Goal: Task Accomplishment & Management: Manage account settings

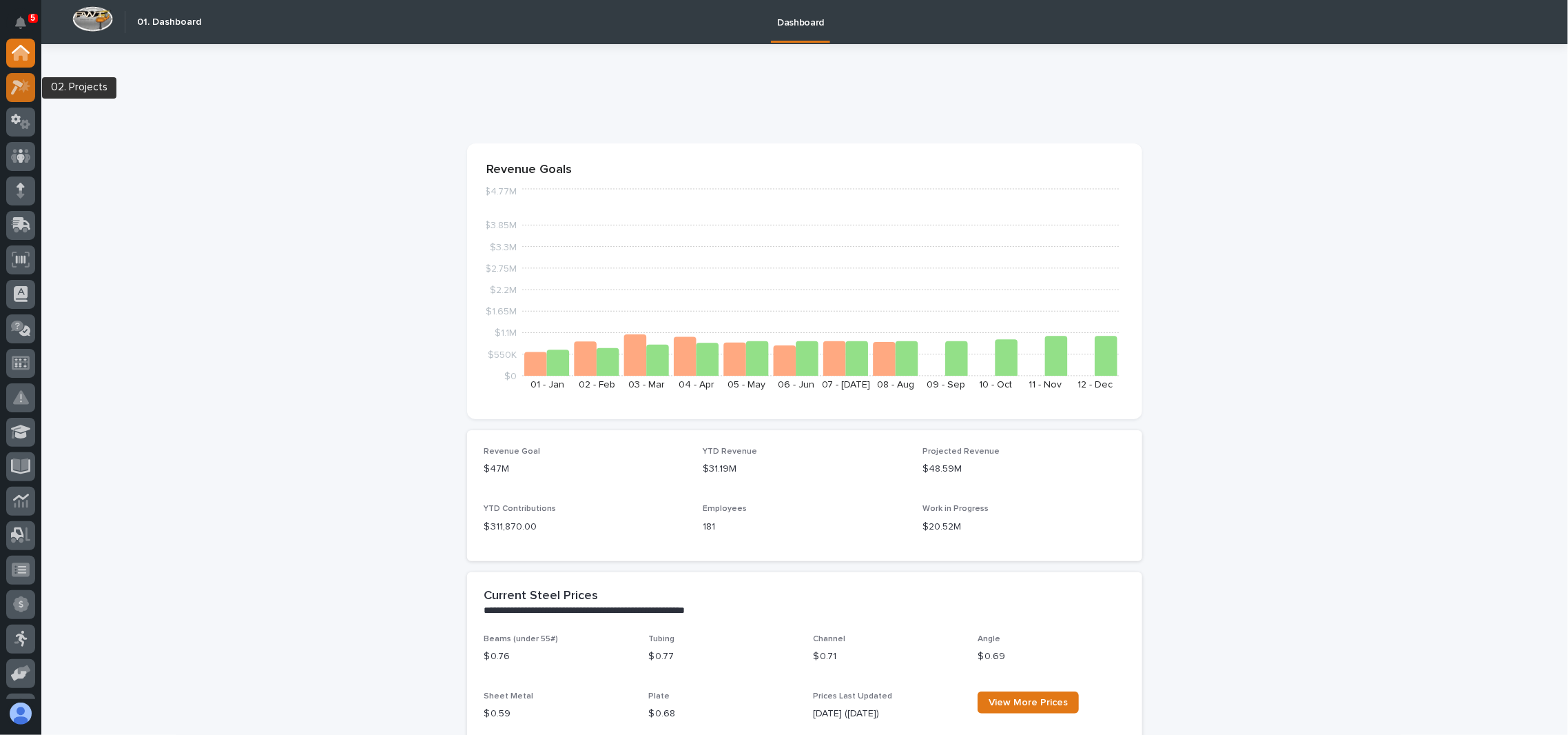
click at [22, 86] on icon at bounding box center [24, 85] width 12 height 14
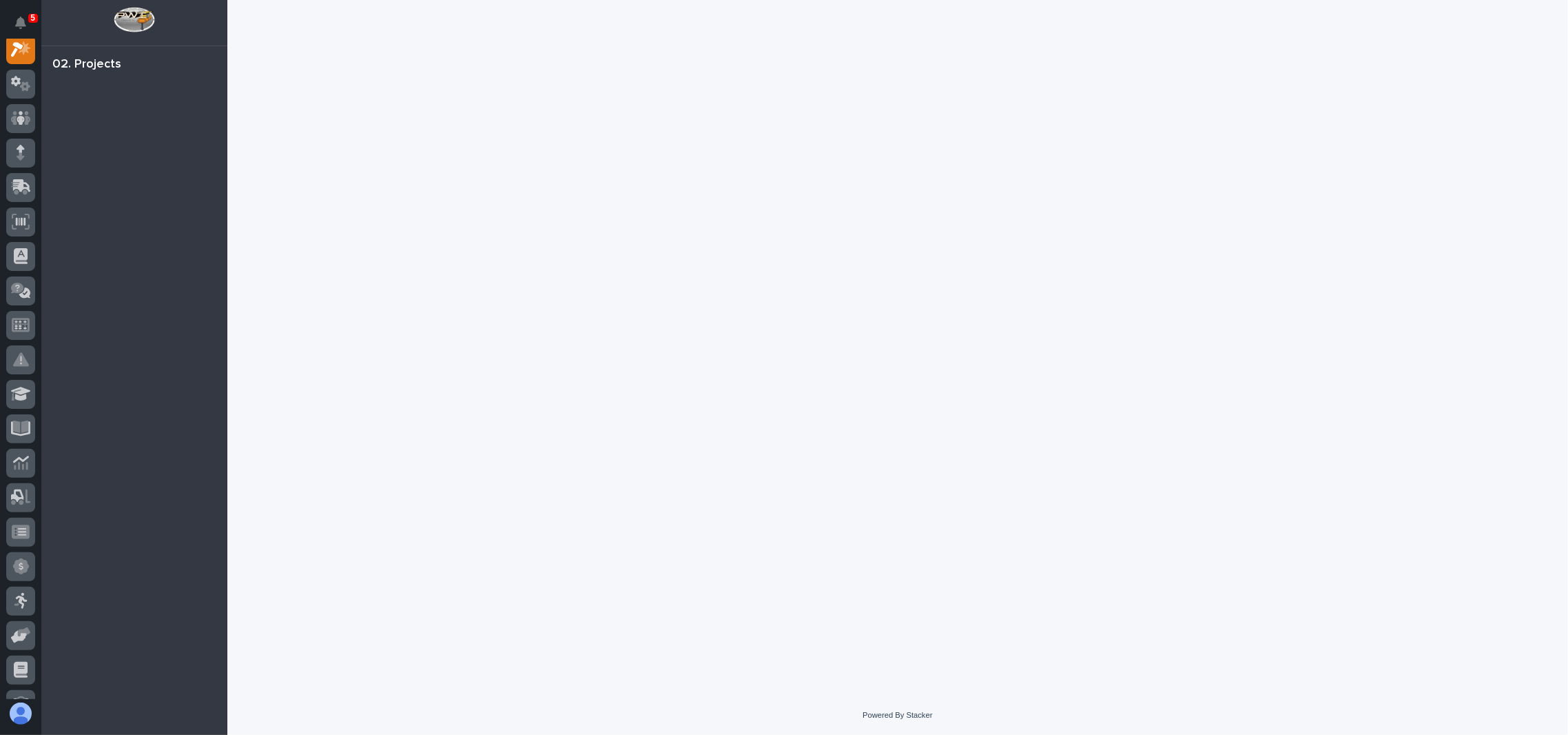
scroll to position [34, 0]
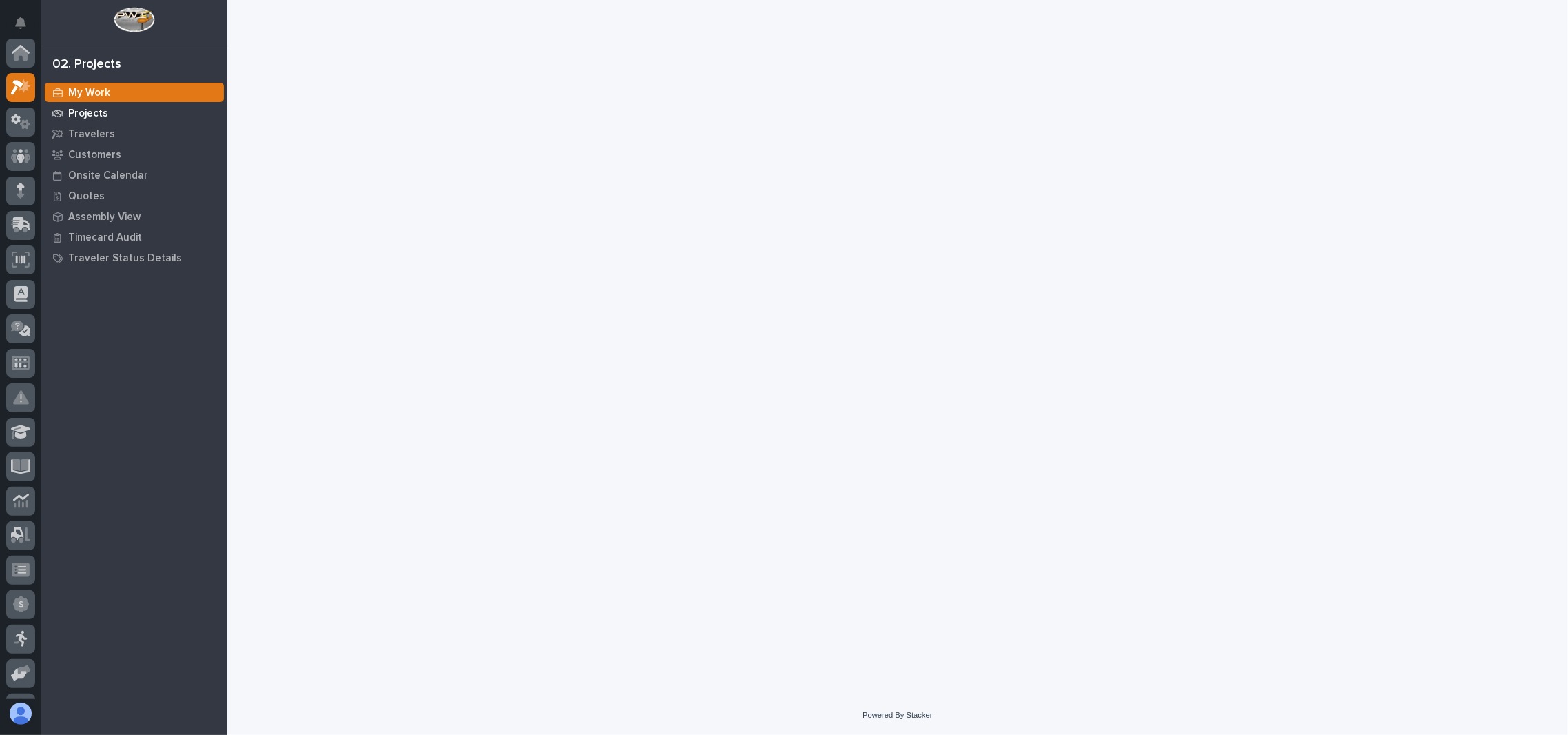
scroll to position [34, 0]
click at [91, 111] on p "Projects" at bounding box center [88, 113] width 40 height 12
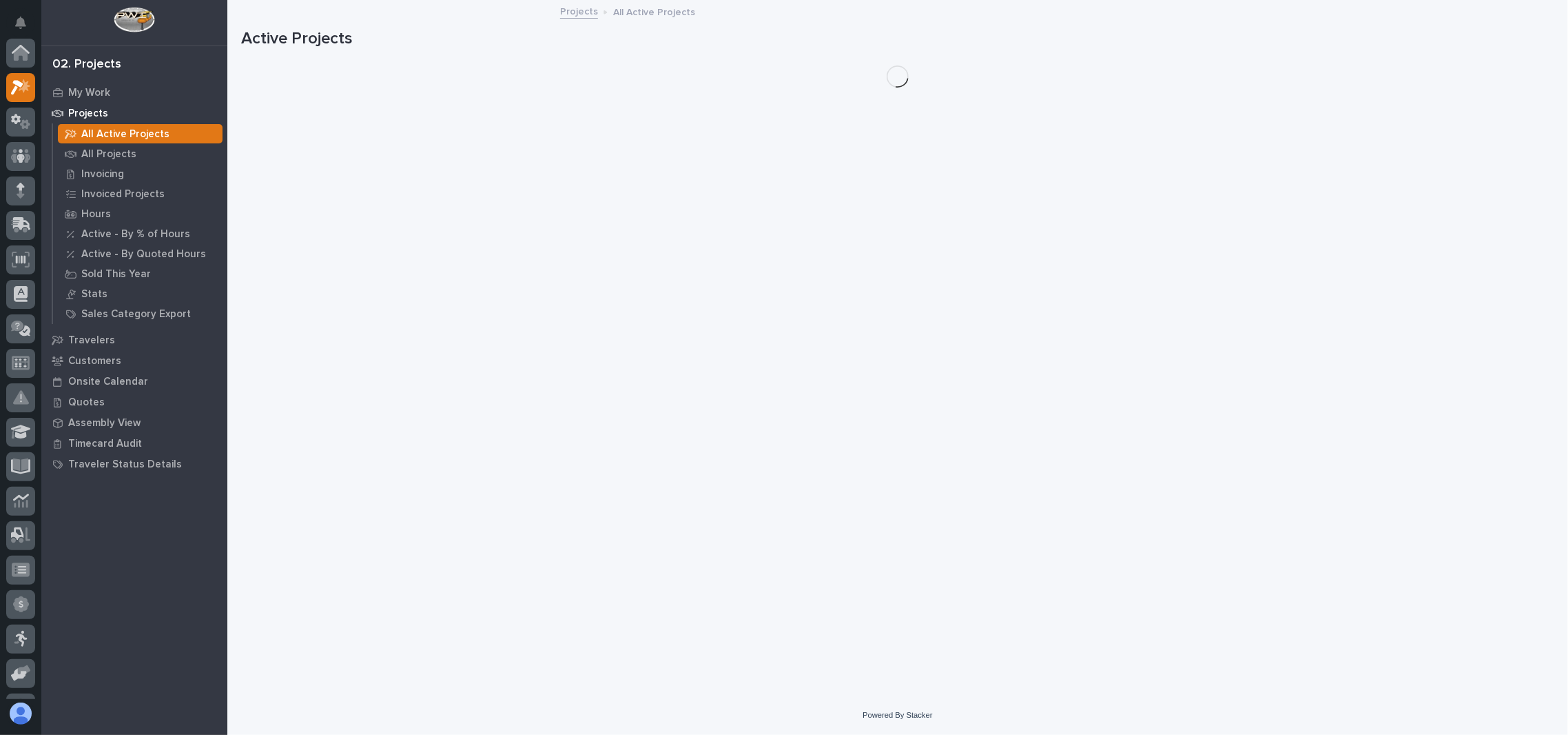
scroll to position [34, 0]
click at [89, 91] on p "My Work" at bounding box center [89, 92] width 42 height 12
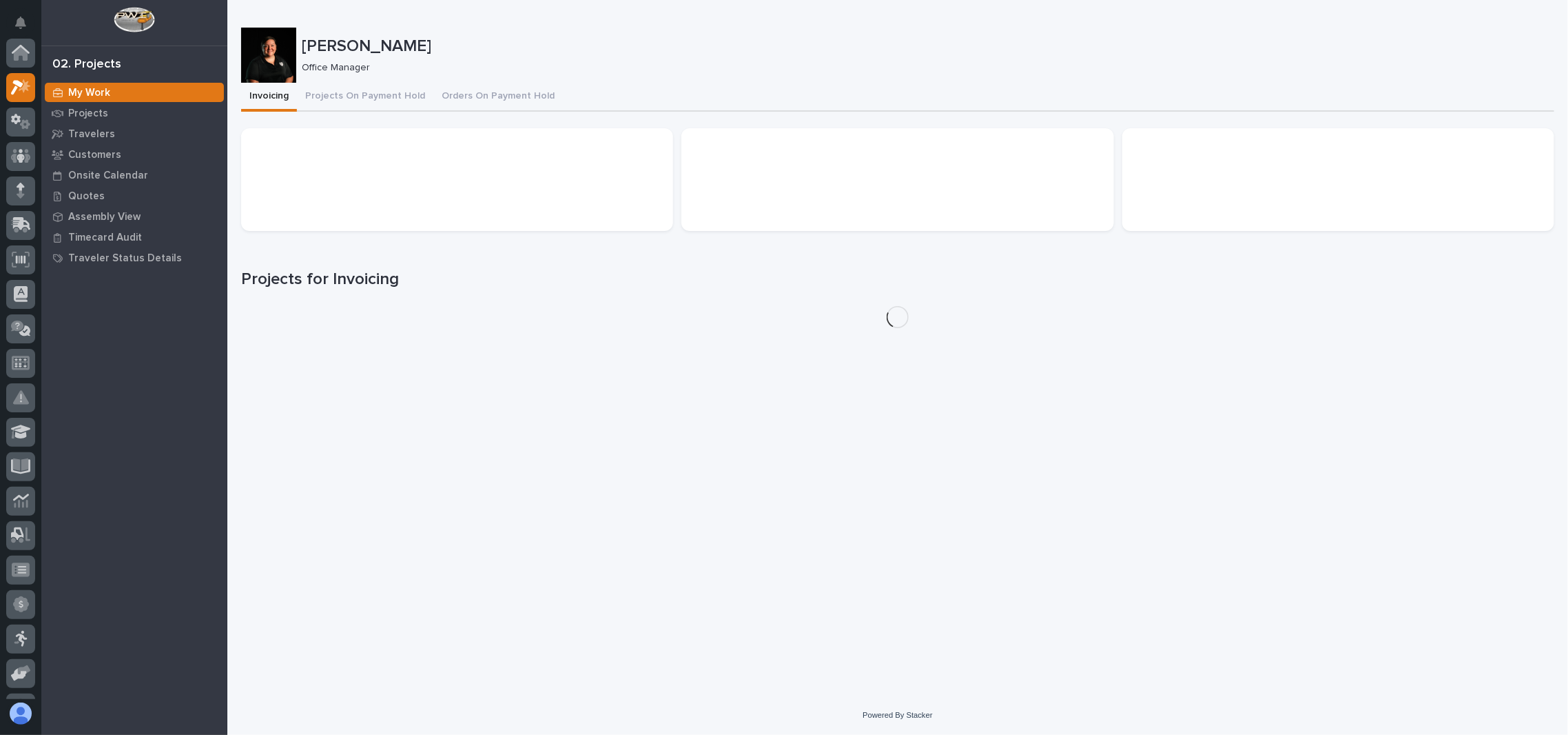
scroll to position [34, 0]
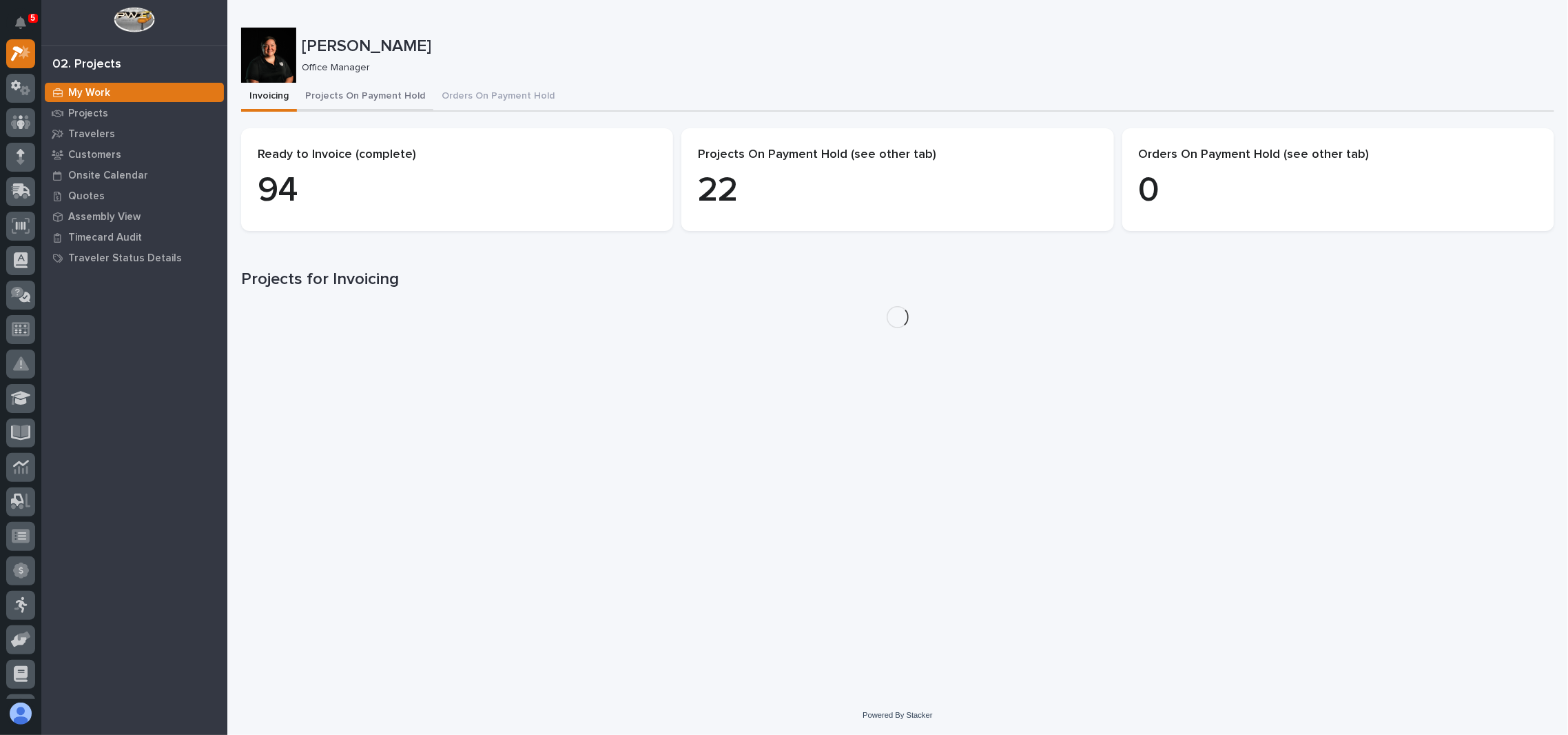
click at [348, 96] on button "Projects On Payment Hold" at bounding box center [365, 97] width 136 height 29
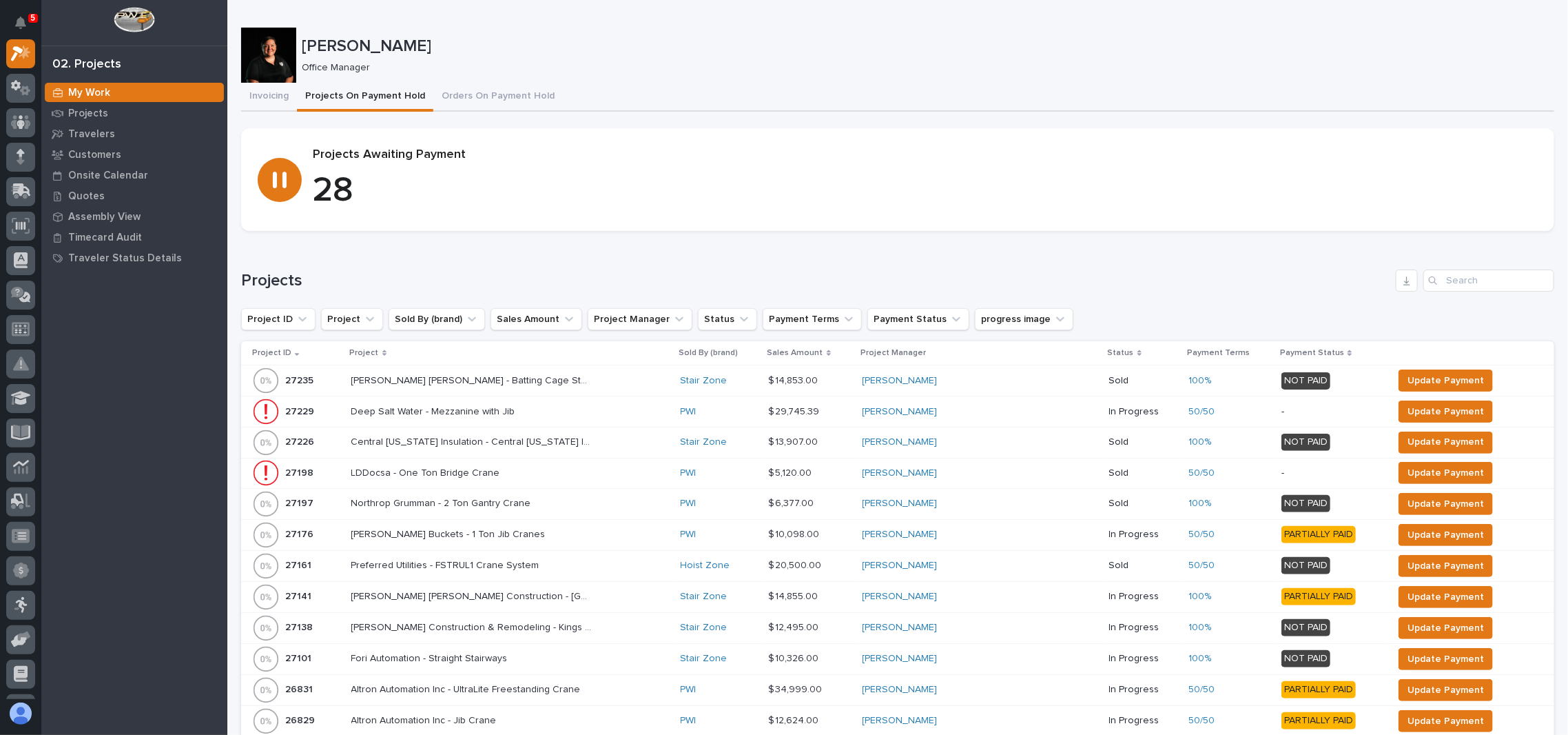
click at [379, 354] on p "Project" at bounding box center [364, 353] width 29 height 15
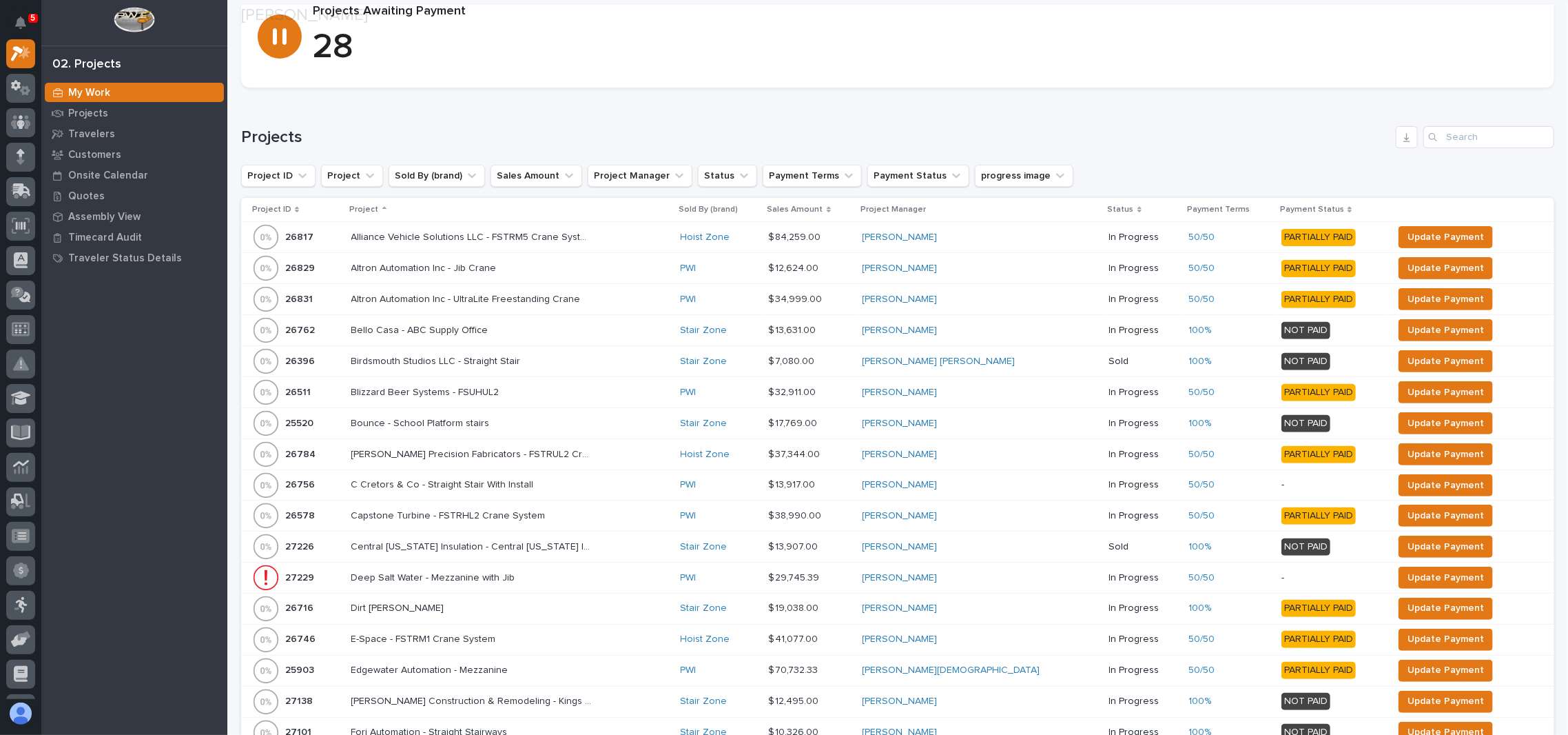
scroll to position [184, 0]
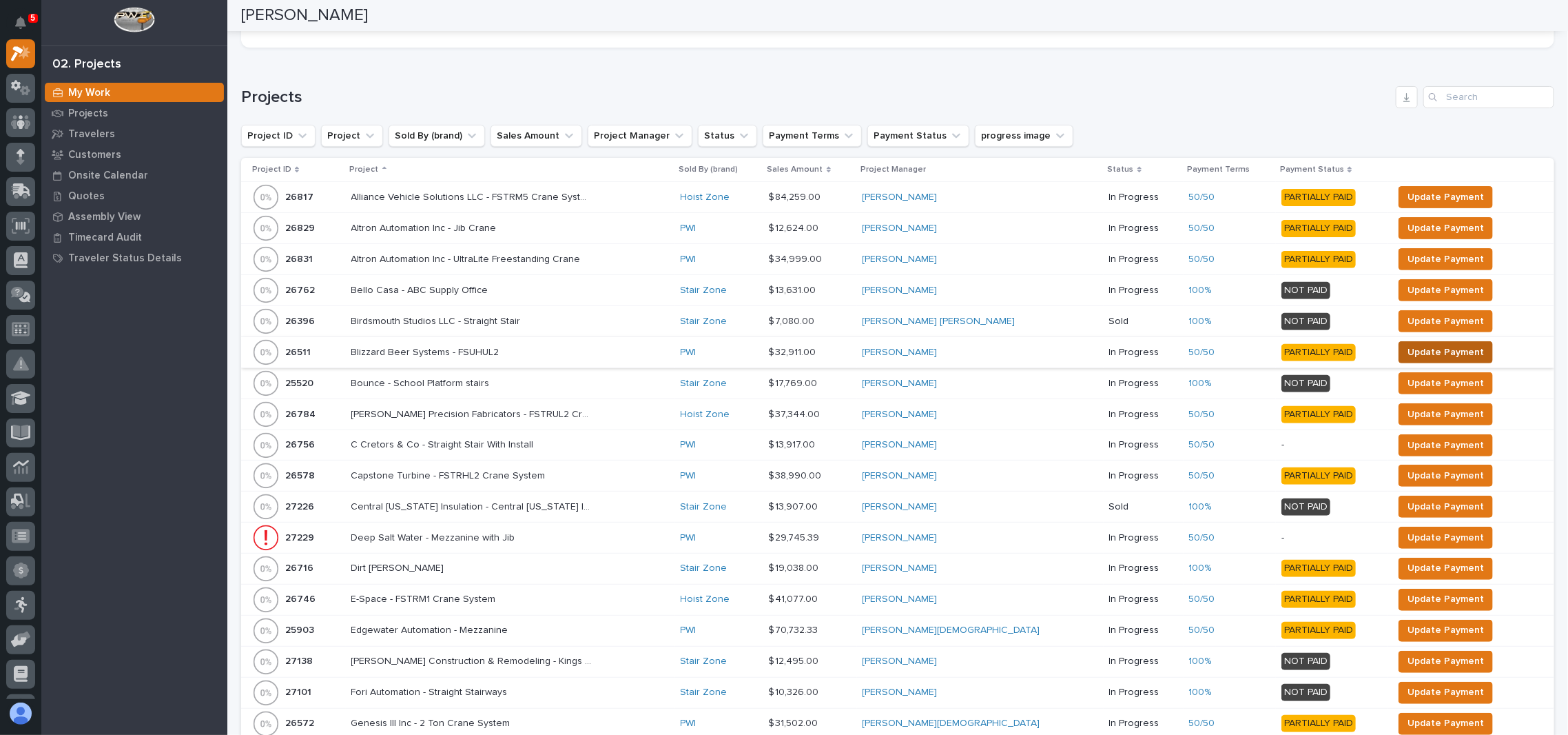
click at [1428, 355] on span "Update Payment" at bounding box center [1446, 353] width 76 height 17
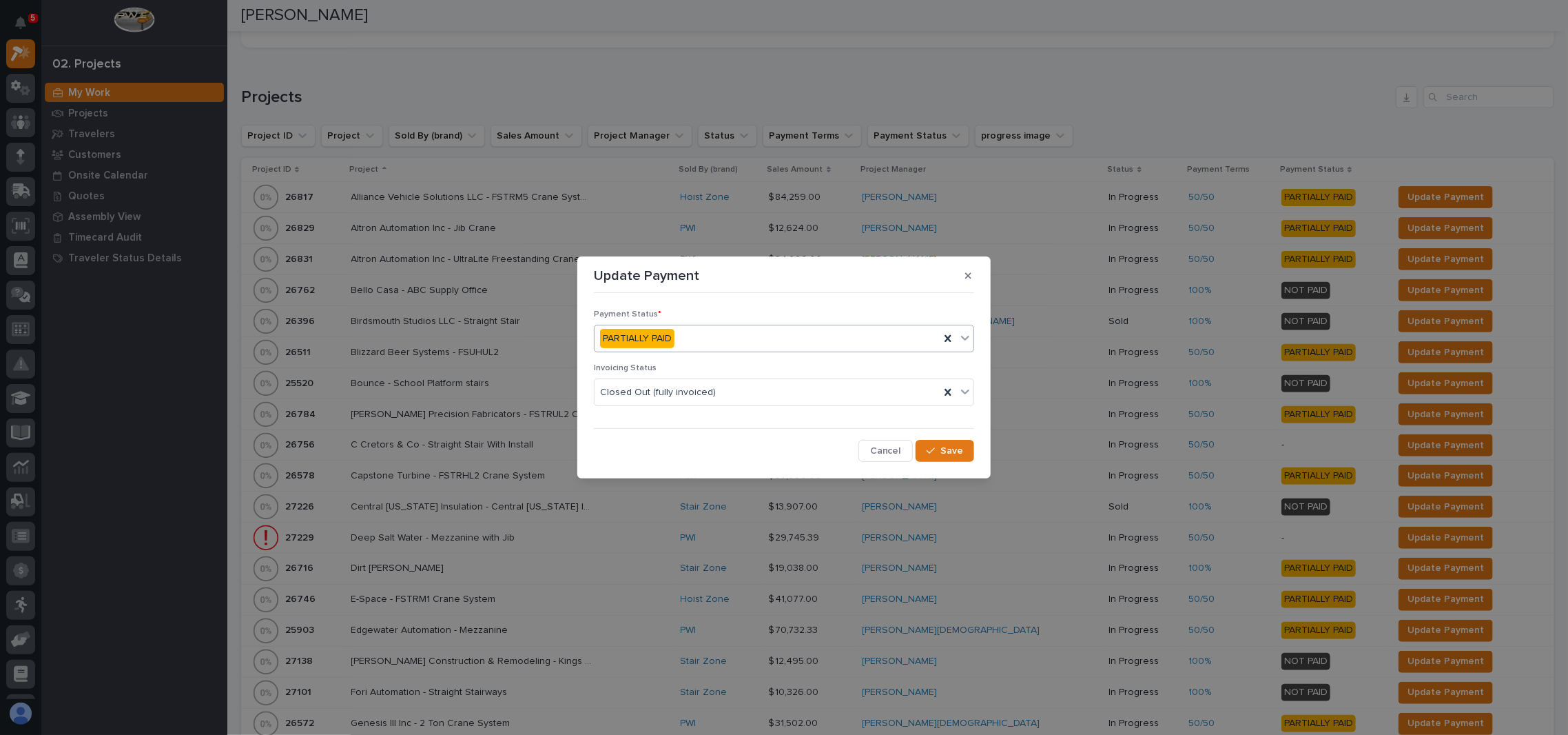
click at [678, 336] on div "PARTIALLY PAID" at bounding box center [767, 339] width 345 height 22
click at [648, 414] on span "PAID IN FULL" at bounding box center [630, 412] width 61 height 15
click at [954, 455] on span "Save" at bounding box center [952, 451] width 22 height 12
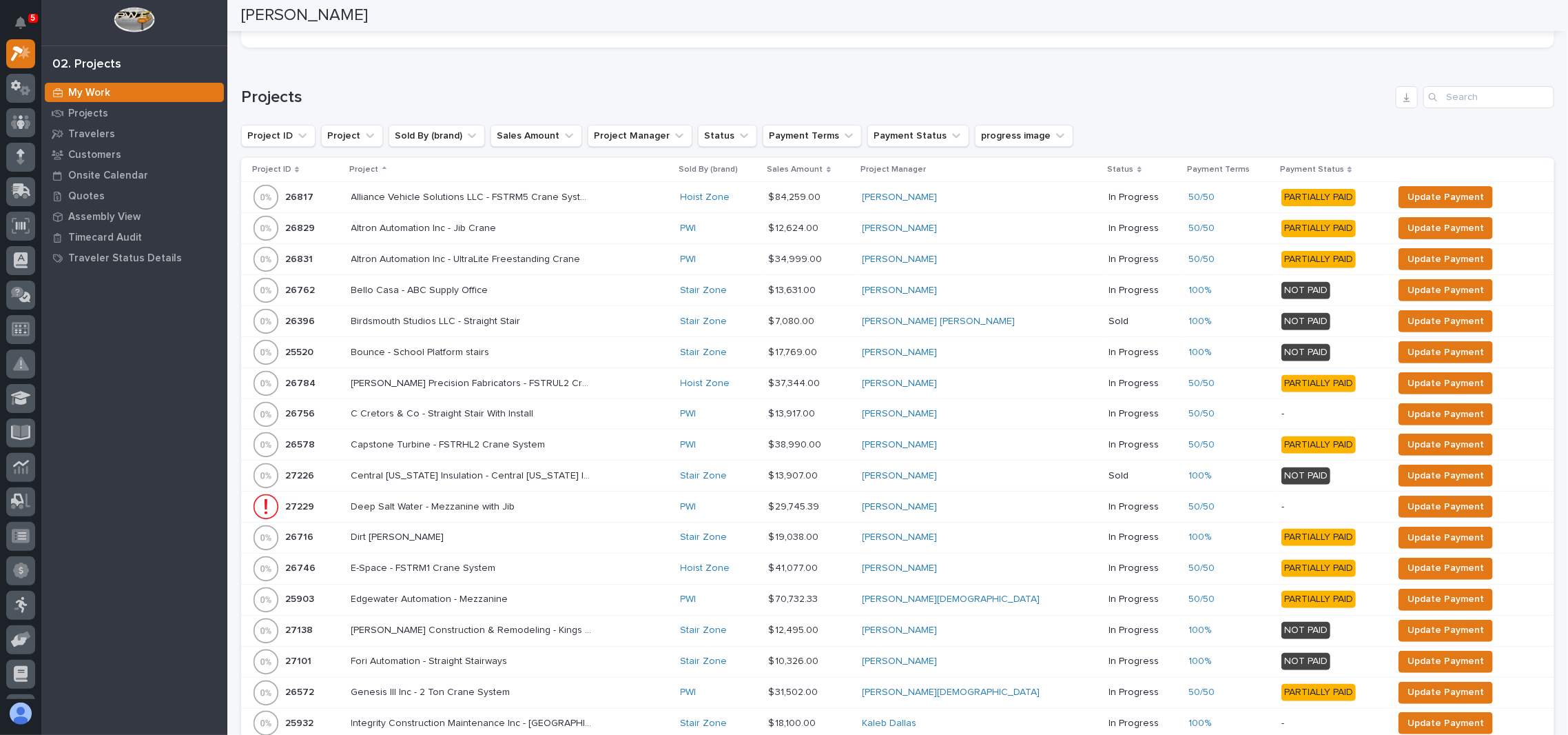
scroll to position [168, 0]
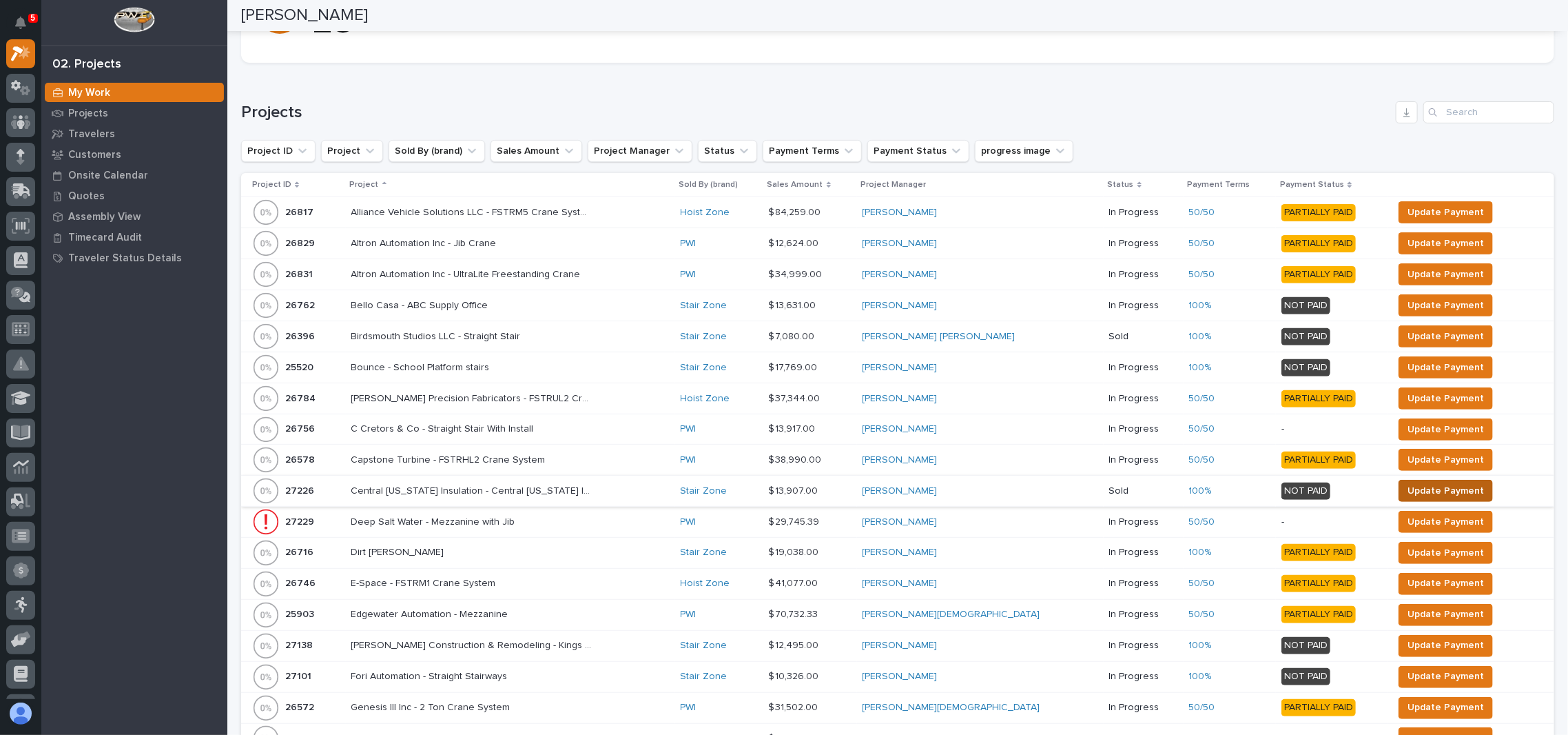
click at [1408, 493] on span "Update Payment" at bounding box center [1446, 491] width 76 height 17
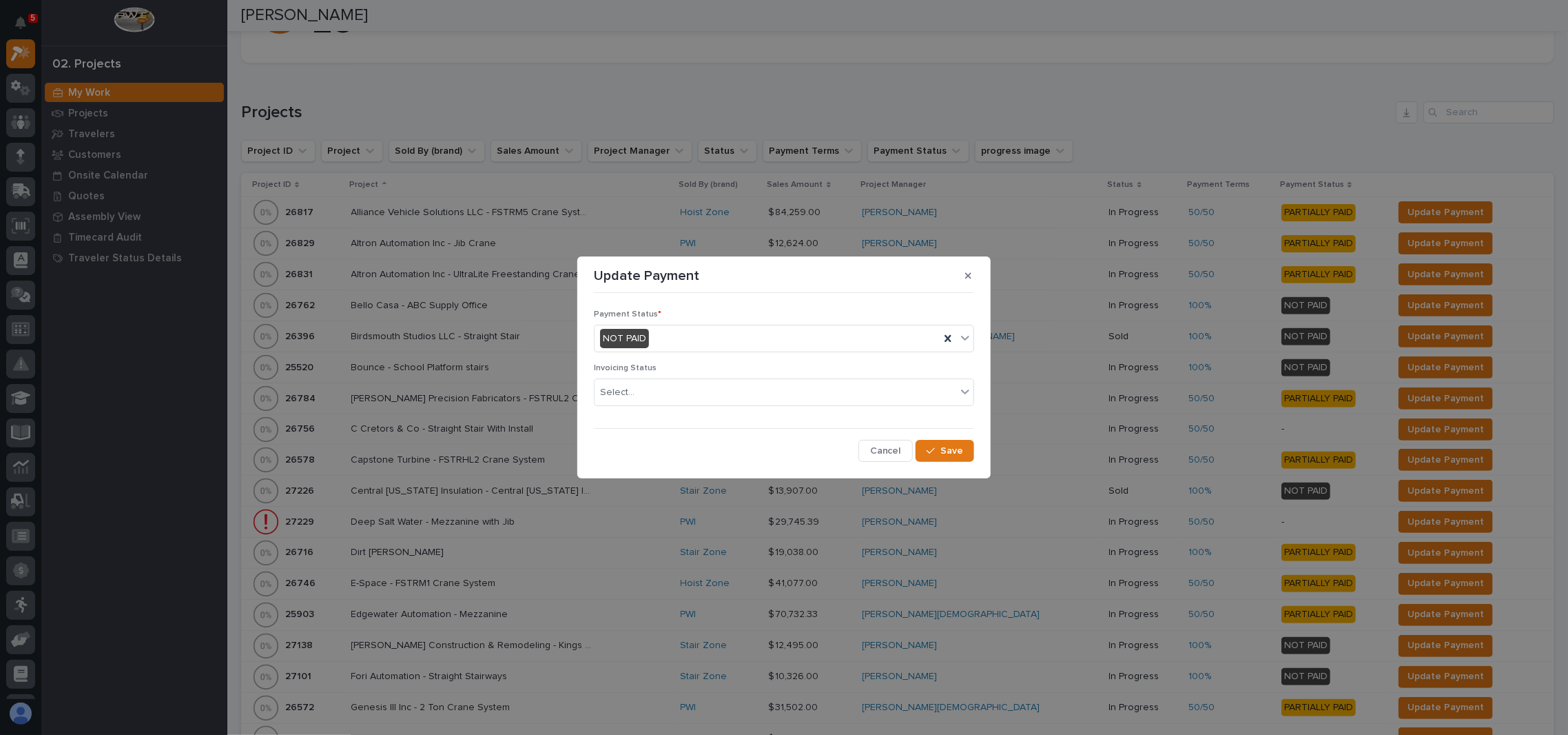
click at [732, 353] on div "Payment Status * NOT PAID" at bounding box center [784, 337] width 380 height 54
click at [721, 345] on div "NOT PAID" at bounding box center [767, 339] width 345 height 22
click at [653, 409] on span "PAID IN FULL" at bounding box center [630, 412] width 61 height 15
click at [964, 450] on button "Save" at bounding box center [944, 451] width 59 height 22
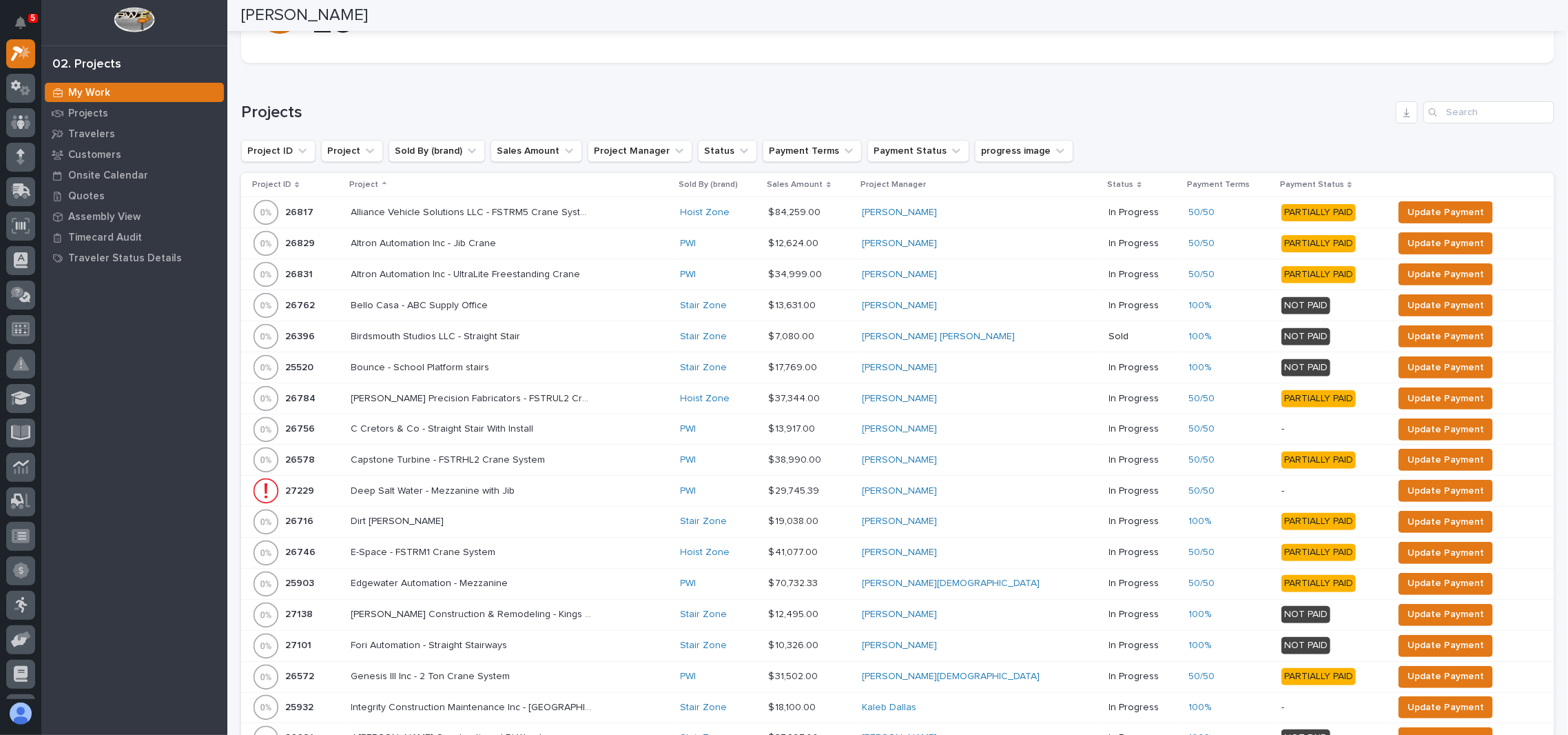
scroll to position [152, 0]
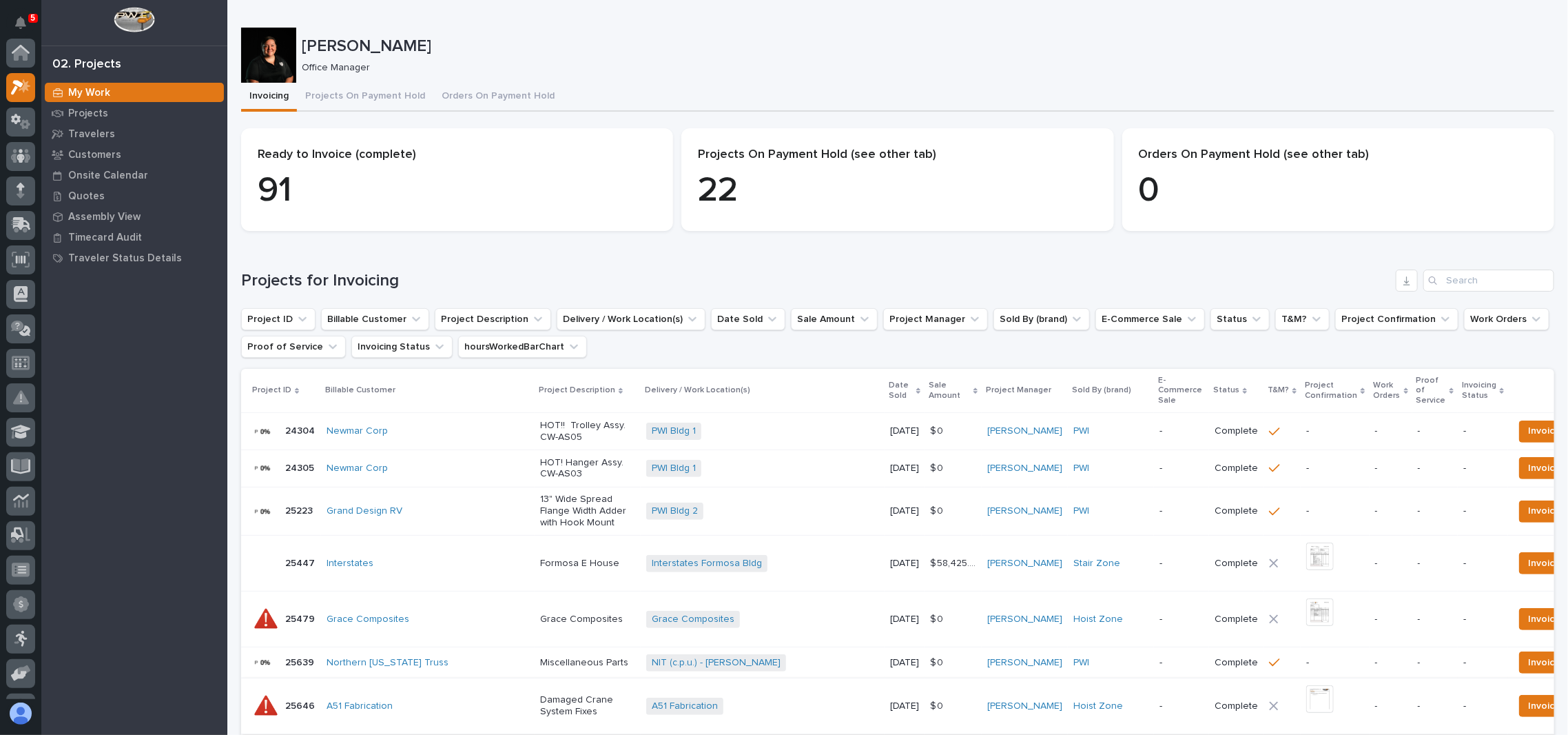
scroll to position [34, 0]
